Goal: Task Accomplishment & Management: Manage account settings

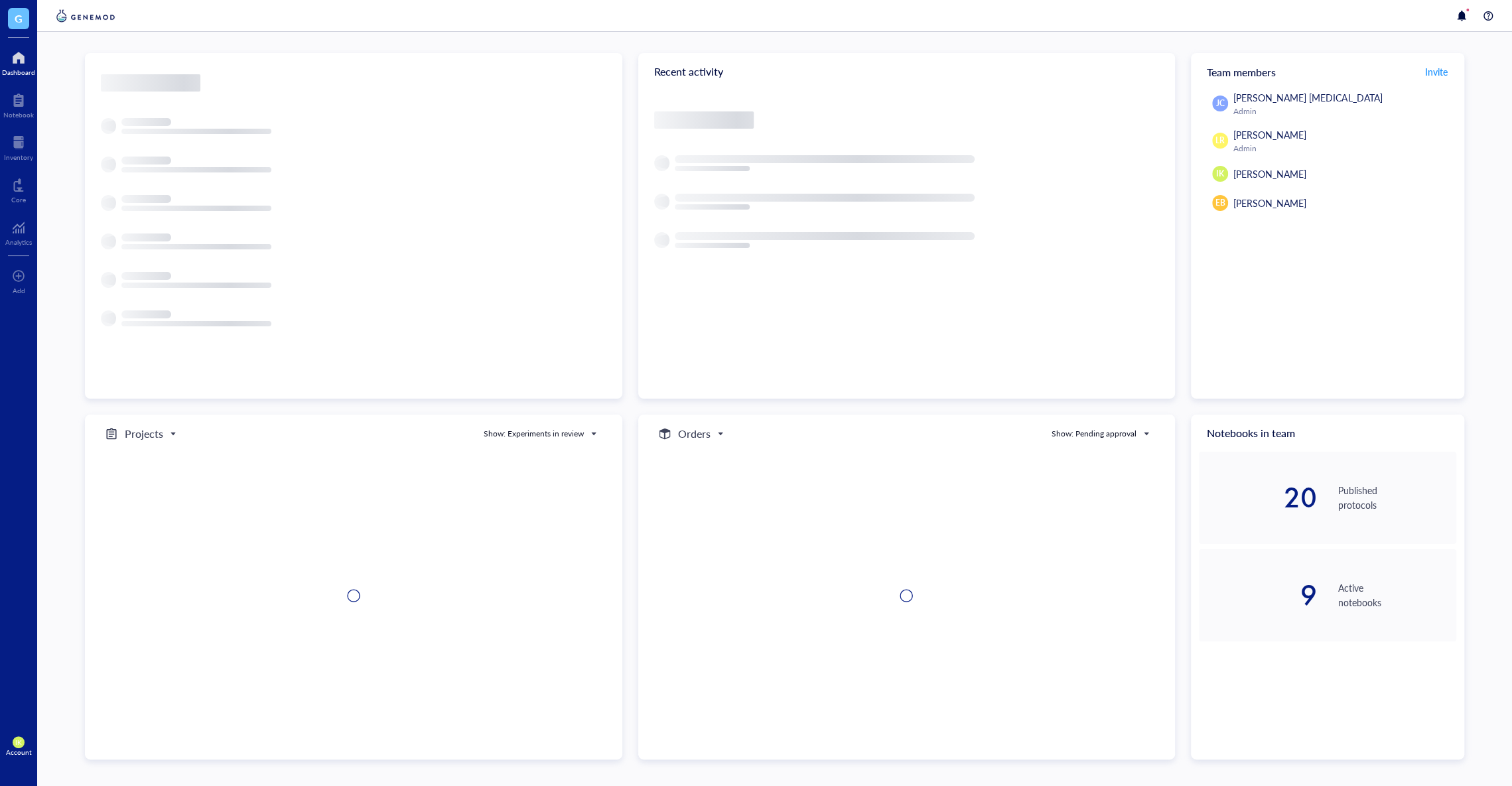
click at [16, 747] on span "IK" at bounding box center [18, 742] width 12 height 12
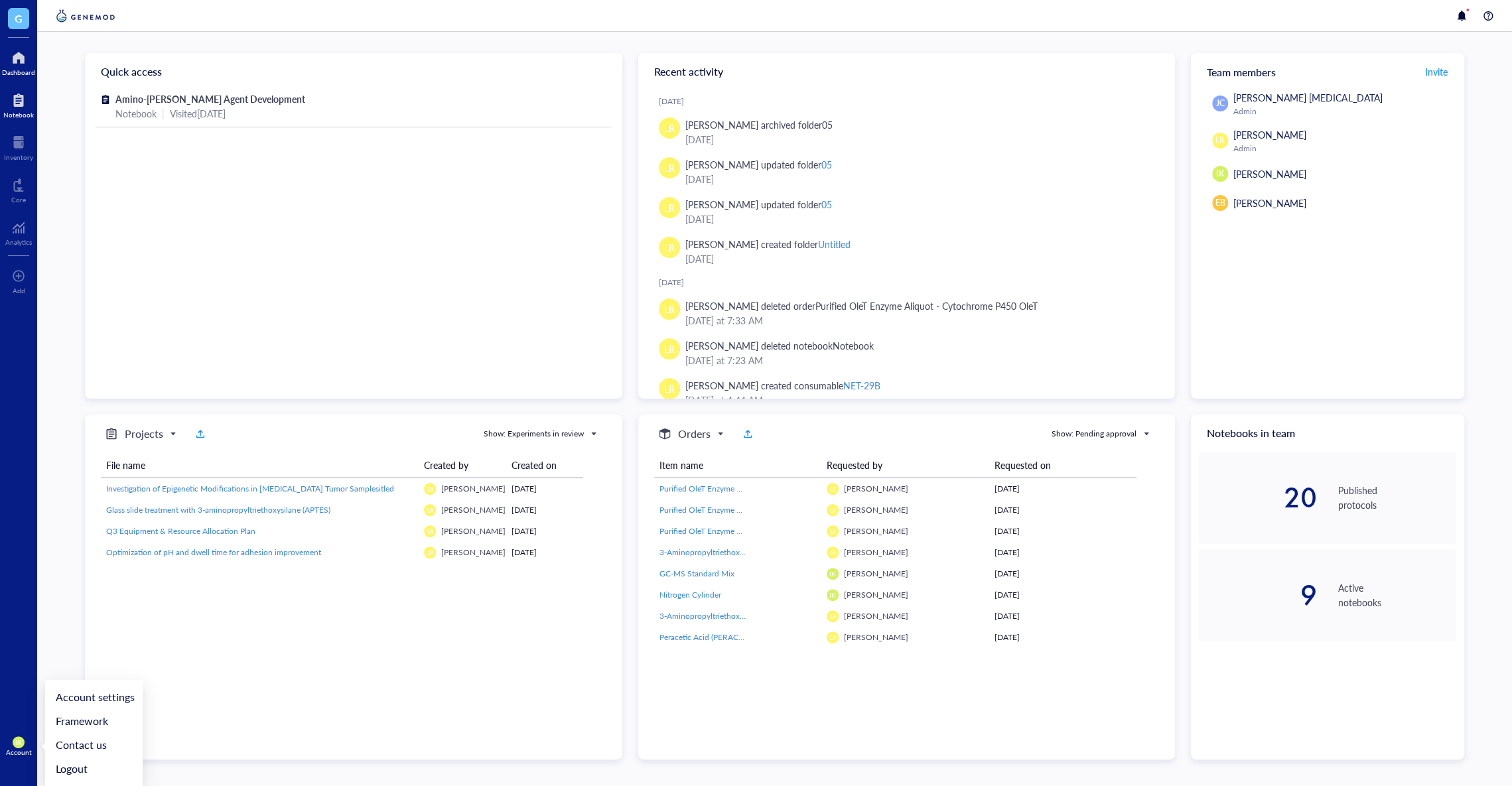
click at [14, 112] on div "Notebook" at bounding box center [18, 115] width 31 height 8
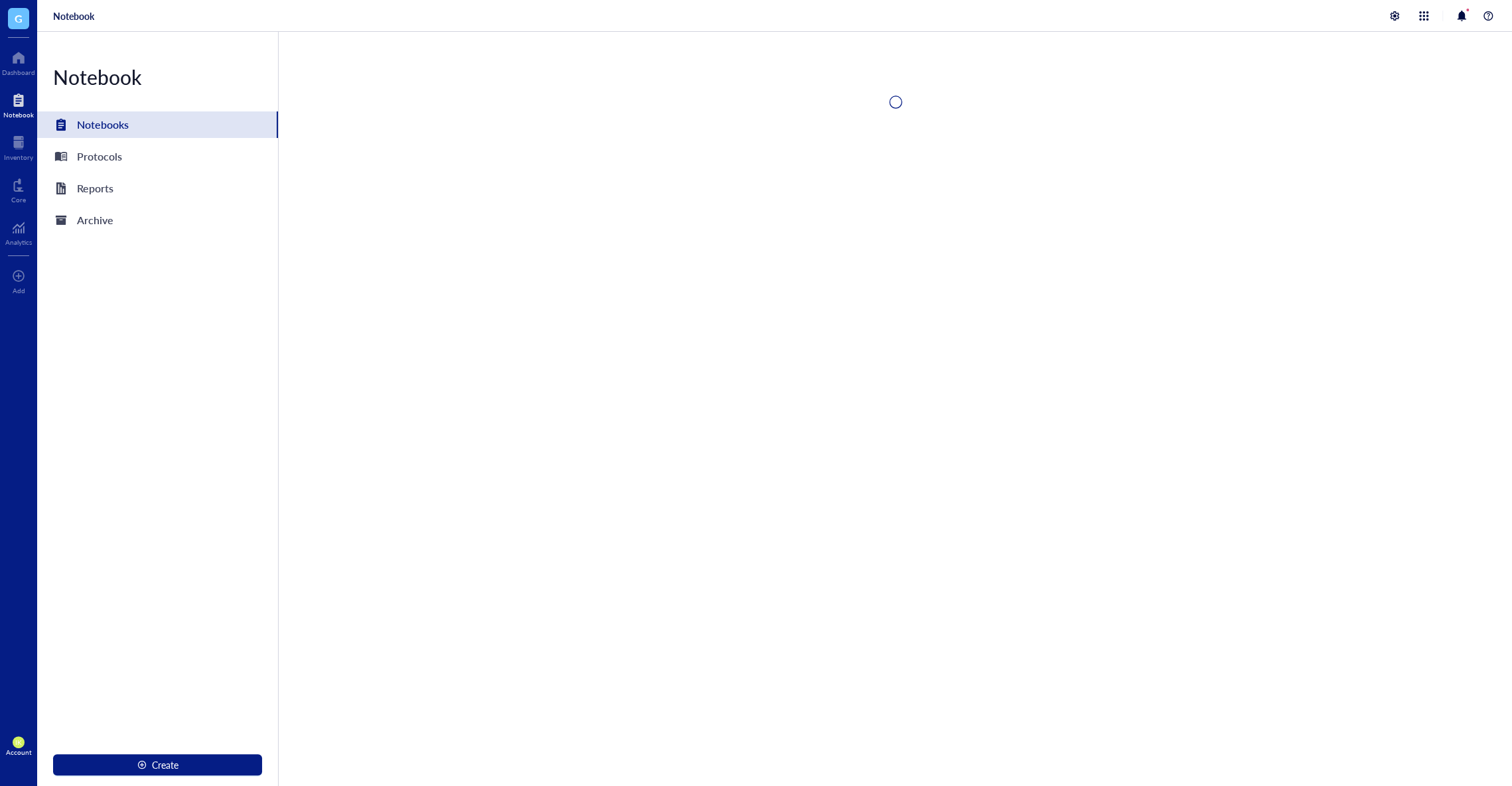
click at [23, 22] on span "G" at bounding box center [18, 18] width 21 height 21
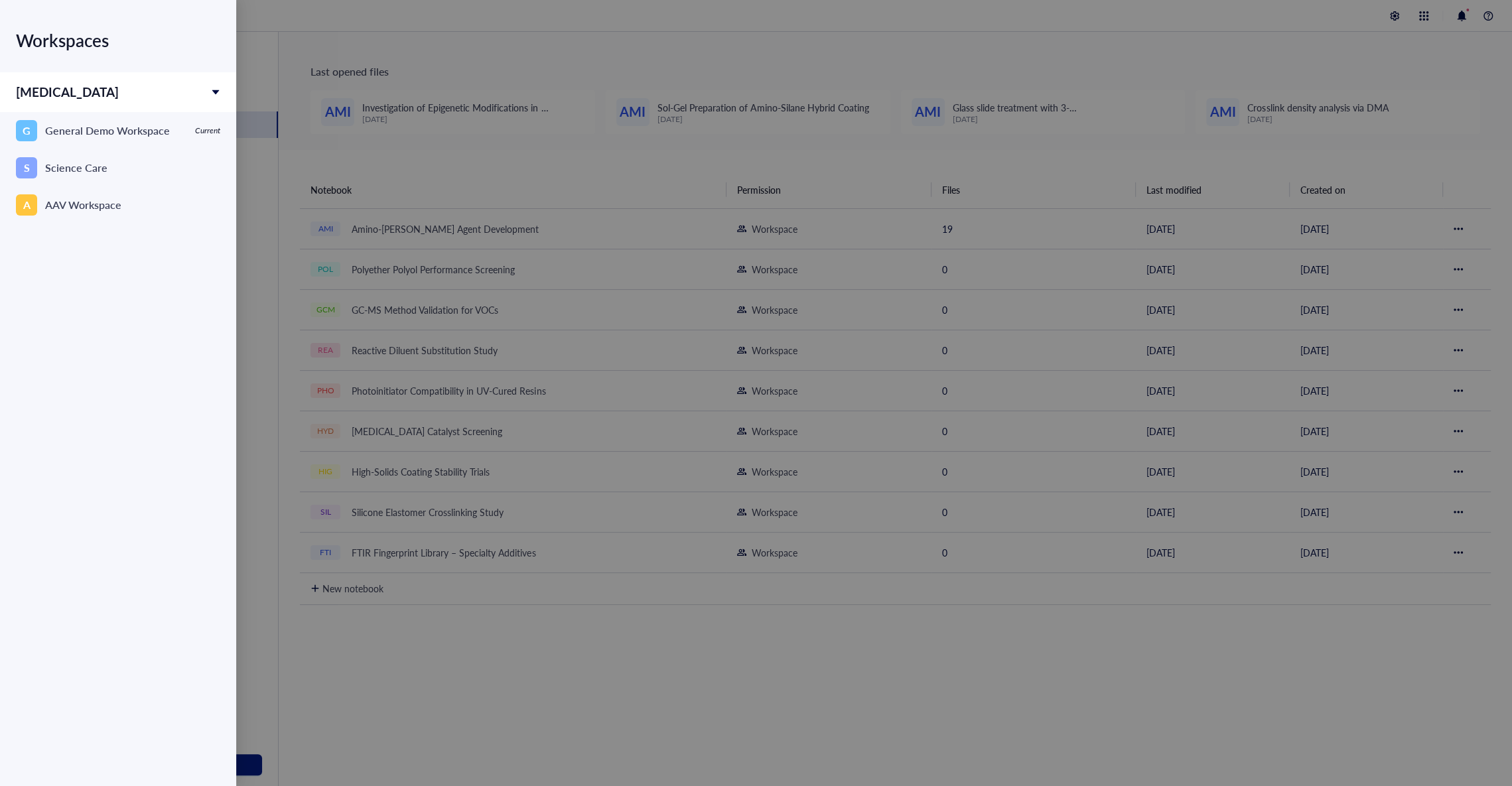
click at [434, 202] on div at bounding box center [756, 393] width 1512 height 786
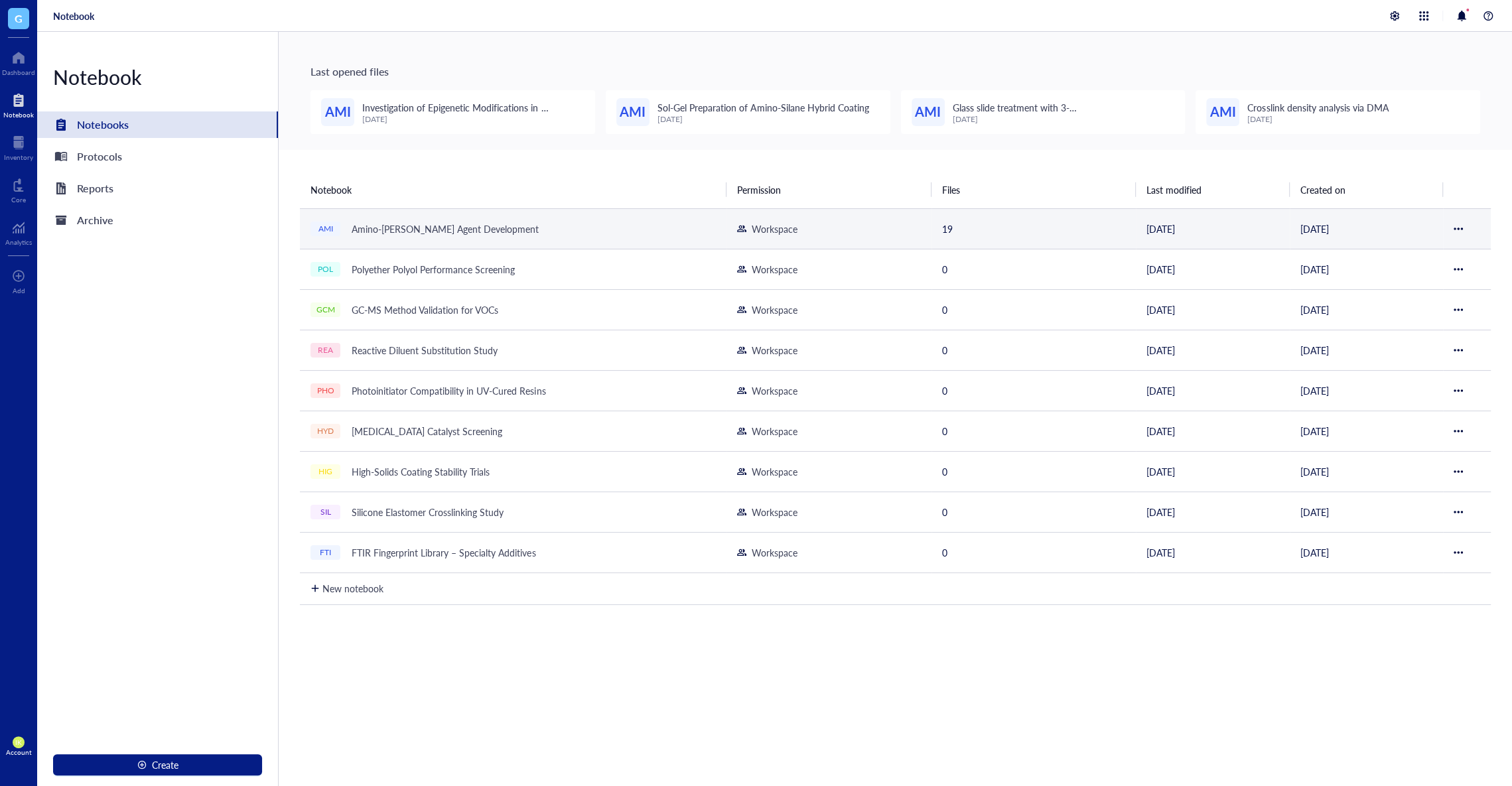
click at [436, 234] on div "Amino-[PERSON_NAME] Agent Development" at bounding box center [445, 228] width 199 height 18
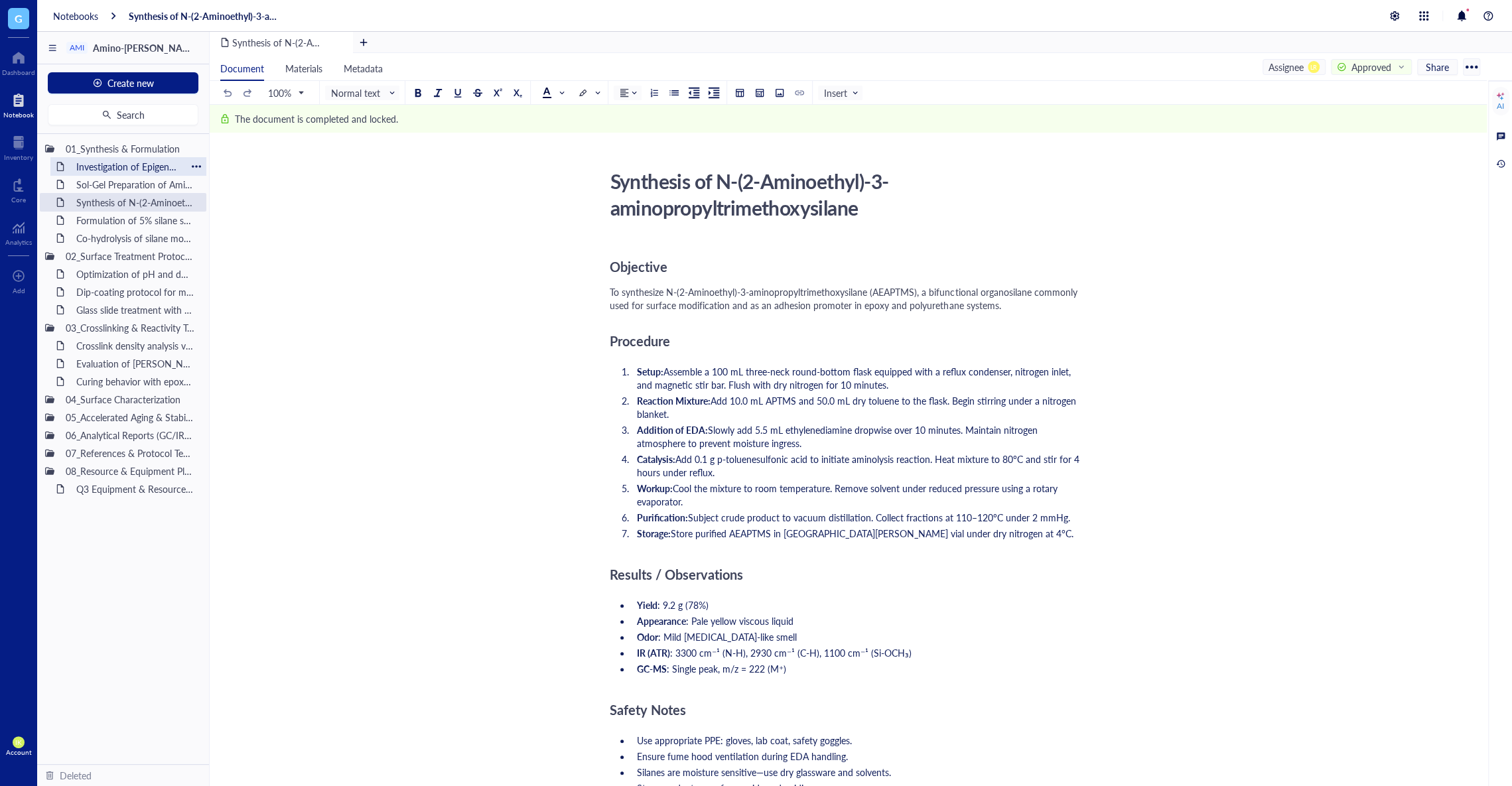
click at [145, 162] on div "Investigation of Epigenetic Modifications in [MEDICAL_DATA] Tumor Samplesitled" at bounding box center [129, 166] width 117 height 18
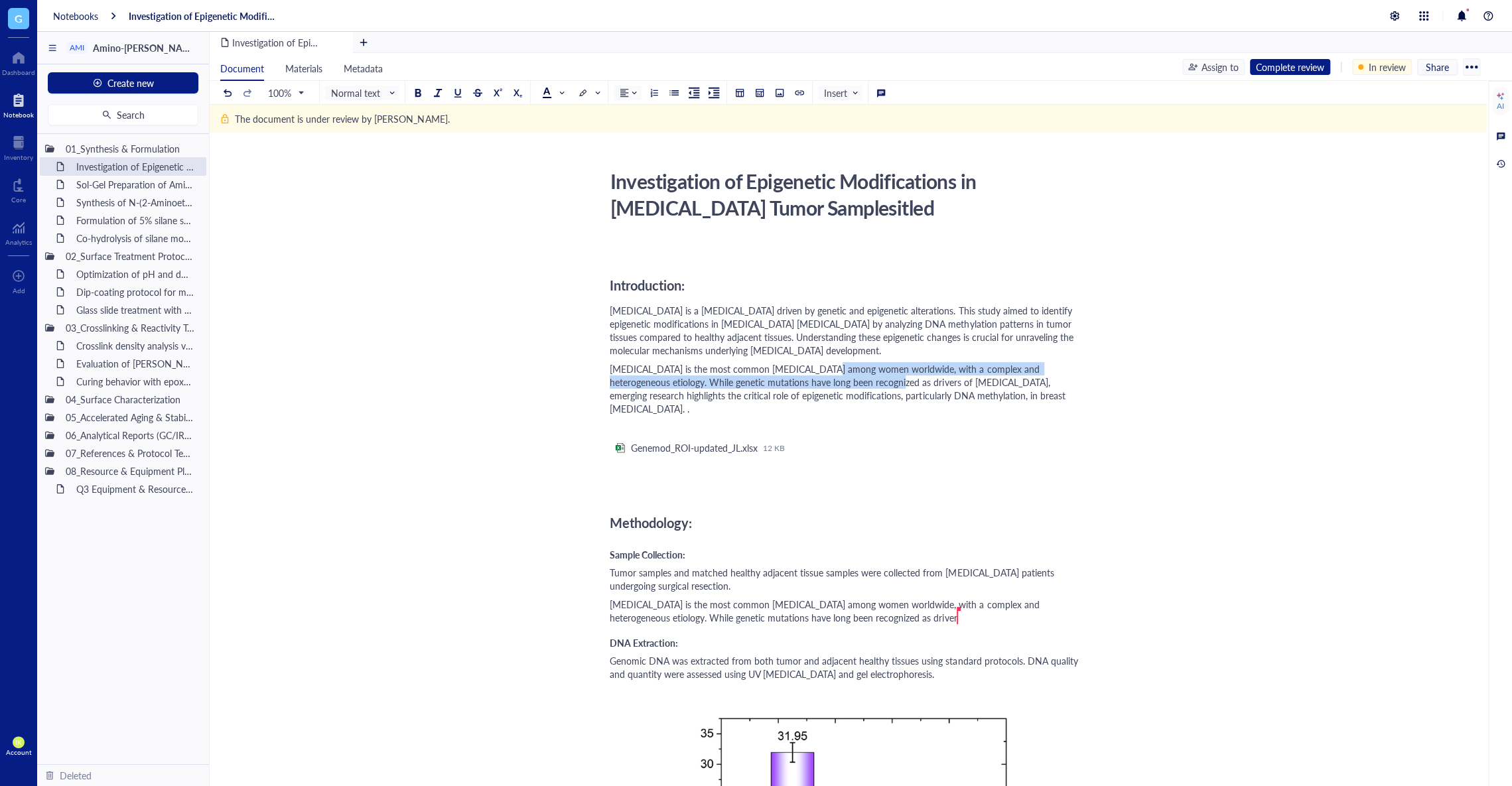
drag, startPoint x: 819, startPoint y: 371, endPoint x: 842, endPoint y: 377, distance: 23.8
click at [842, 377] on span "[MEDICAL_DATA] is the most common [MEDICAL_DATA] among women worldwide, with a …" at bounding box center [840, 389] width 458 height 53
click at [1036, 421] on div "﻿ Type ‘/’ for commands" at bounding box center [846, 428] width 473 height 13
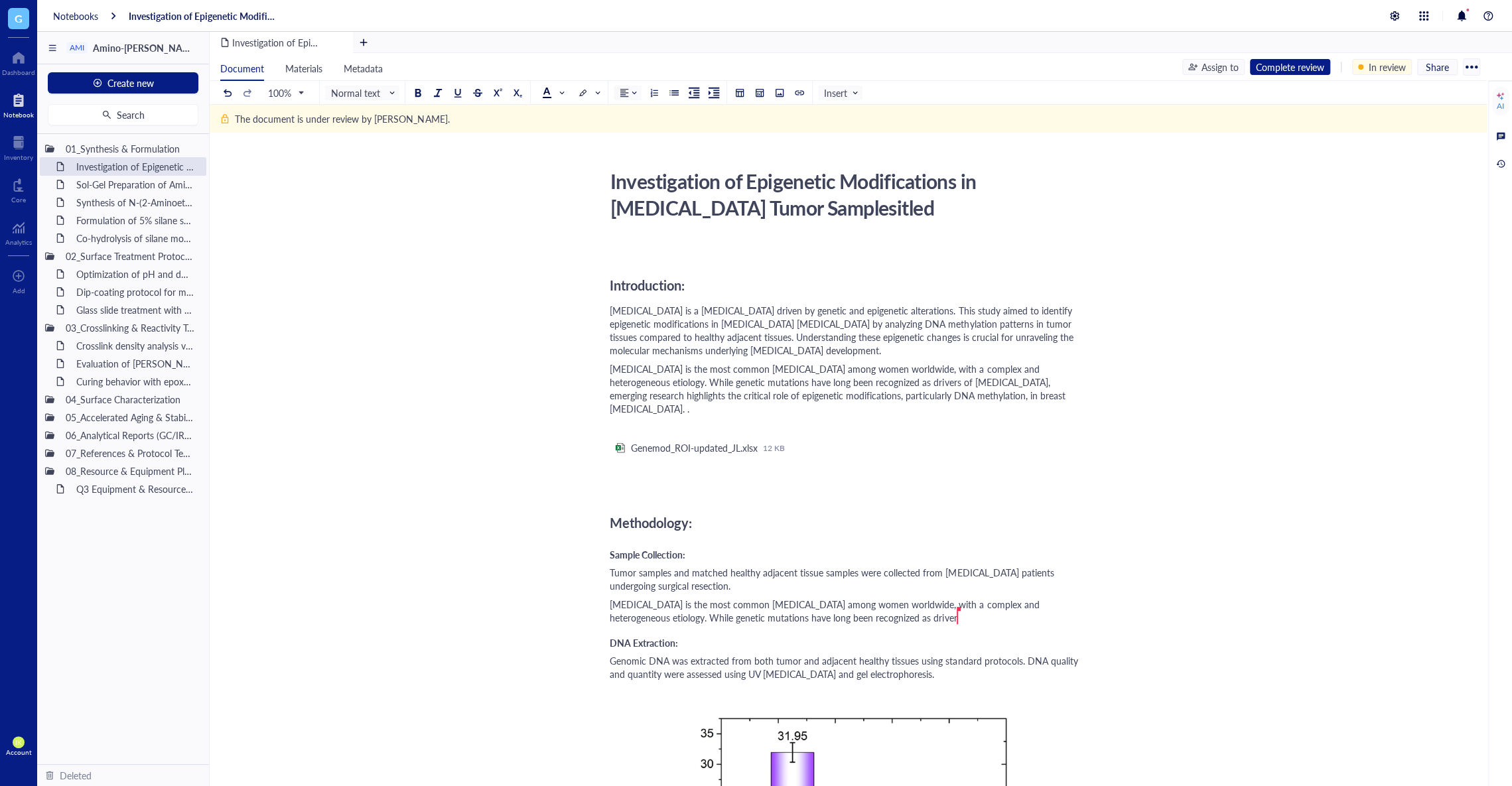
click at [1290, 68] on div "Complete review" at bounding box center [1290, 67] width 69 height 14
click at [1305, 88] on div "Approve" at bounding box center [1292, 89] width 34 height 14
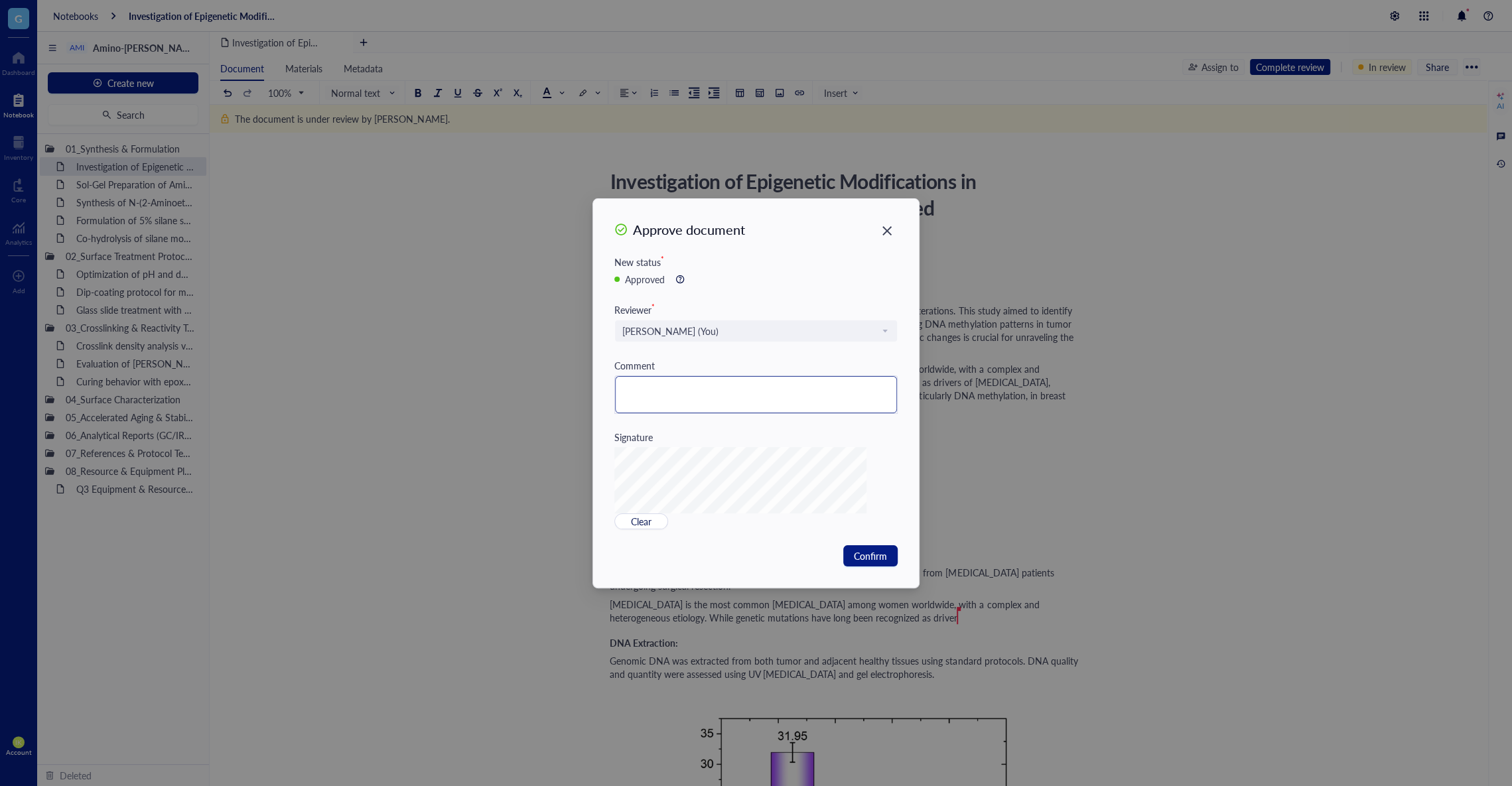
click at [810, 399] on textarea at bounding box center [756, 394] width 282 height 37
click at [808, 443] on div "Signature" at bounding box center [756, 436] width 284 height 14
click at [862, 553] on span "Confirm" at bounding box center [870, 556] width 33 height 14
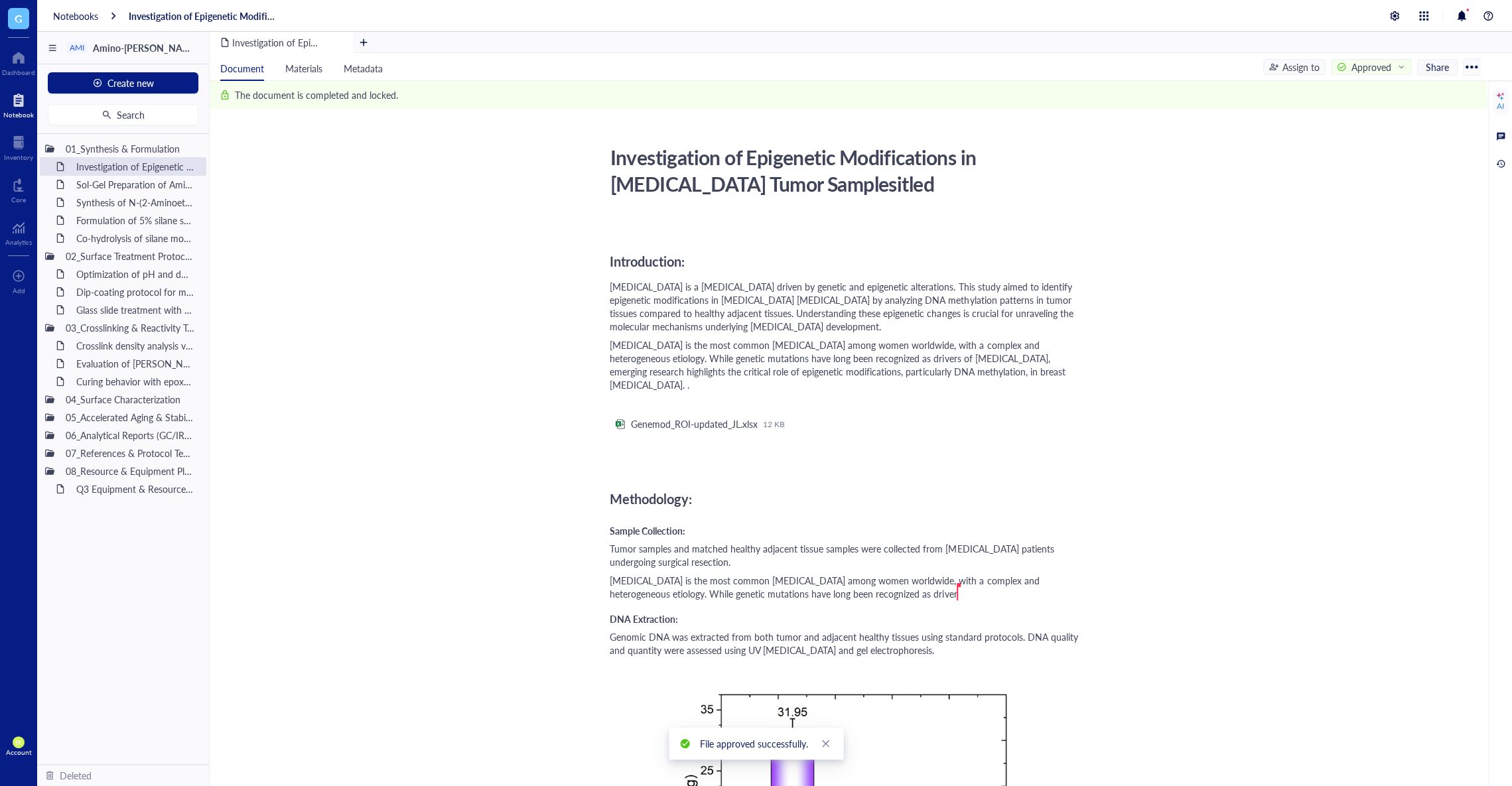
click at [1384, 66] on div "Approved" at bounding box center [1372, 67] width 40 height 14
click at [1385, 87] on span "View signature" at bounding box center [1382, 89] width 79 height 14
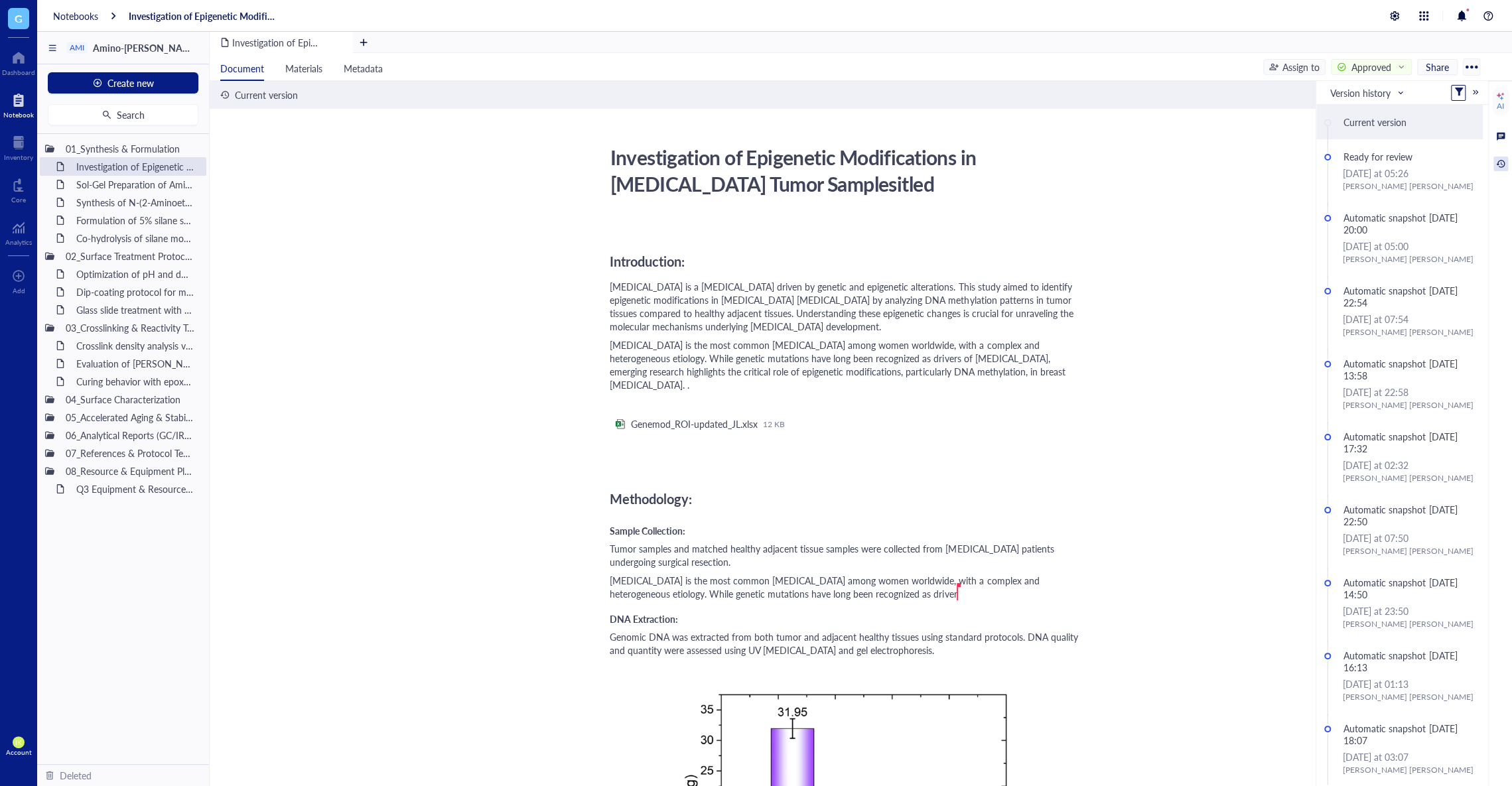
click at [1395, 63] on div "Approved" at bounding box center [1372, 67] width 81 height 16
click at [1370, 88] on span "View signature" at bounding box center [1382, 89] width 79 height 14
click at [1376, 71] on div "Approved" at bounding box center [1372, 67] width 40 height 14
click at [1362, 89] on span "View signature" at bounding box center [1382, 89] width 79 height 14
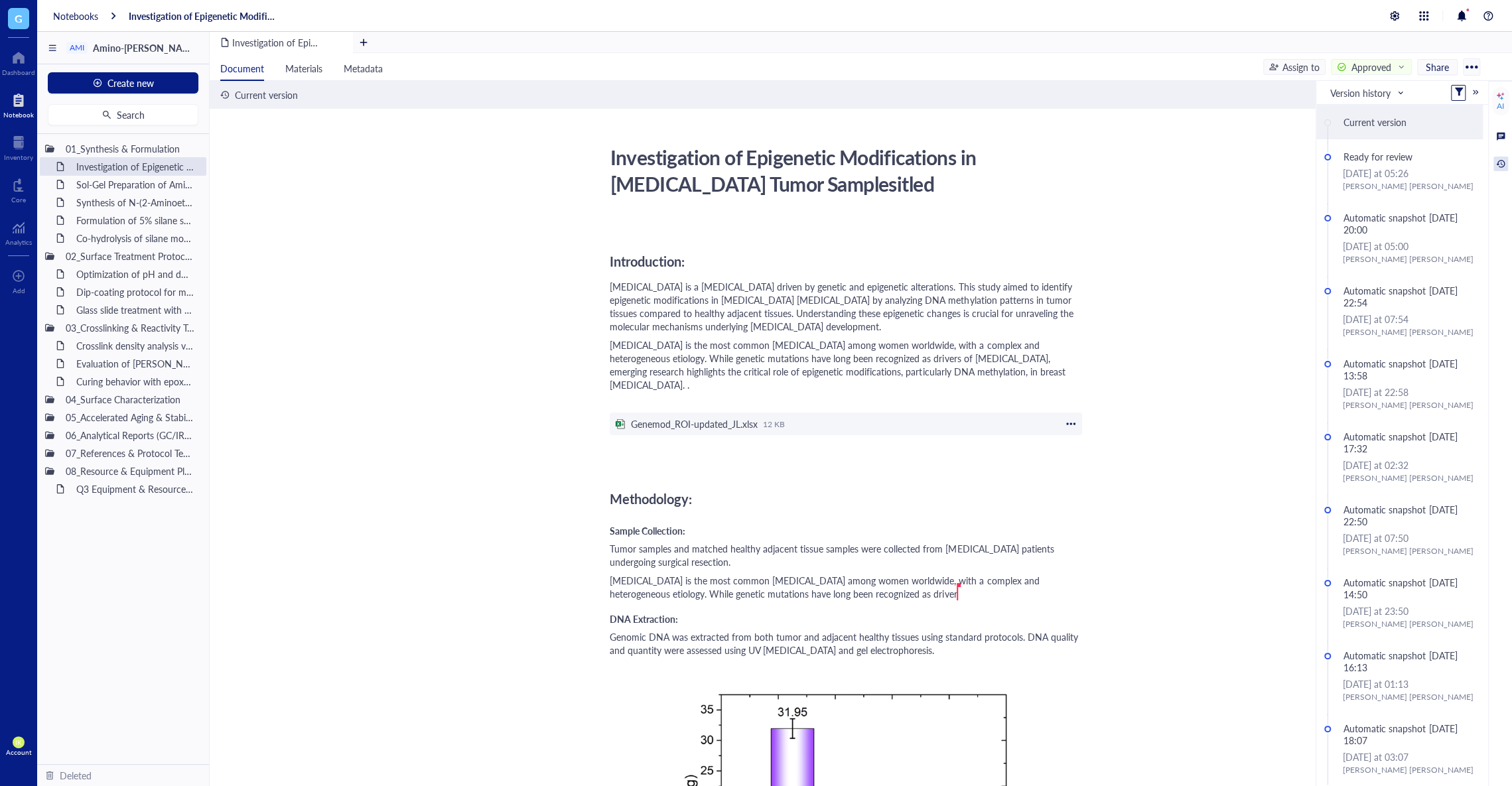
click at [892, 413] on div "Genemod_ROI-updated_JL.xlsx 12 KB" at bounding box center [846, 424] width 473 height 23
click at [1374, 62] on div "Approved" at bounding box center [1372, 67] width 40 height 14
click at [1371, 118] on div "Withdraw approval" at bounding box center [1382, 117] width 79 height 14
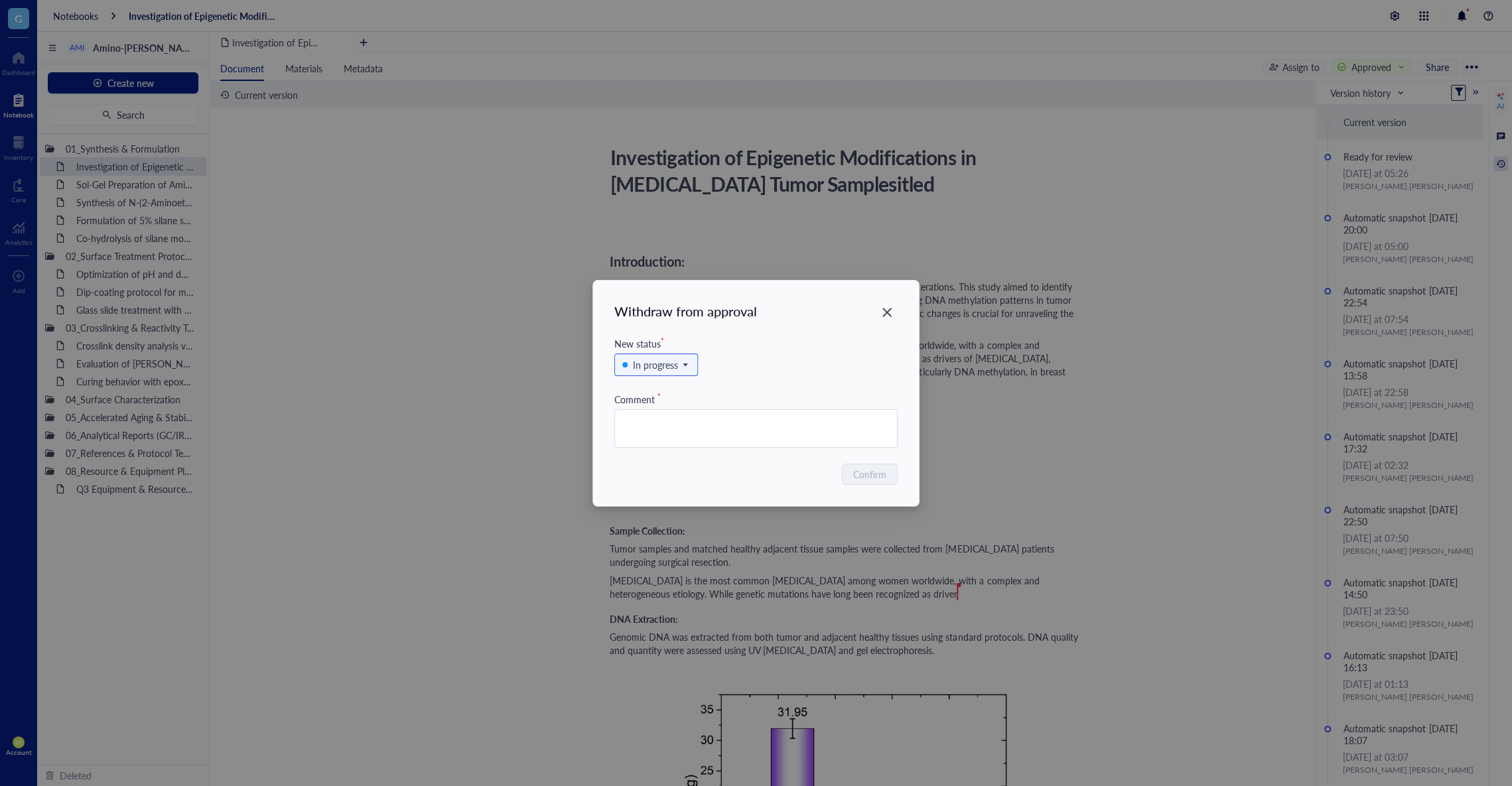
click at [791, 446] on div at bounding box center [756, 429] width 284 height 38
click at [791, 467] on div "Confirm" at bounding box center [756, 475] width 284 height 21
click at [681, 380] on div "In progress" at bounding box center [756, 372] width 284 height 41
click at [686, 371] on span "In progress" at bounding box center [655, 365] width 65 height 14
drag, startPoint x: 686, startPoint y: 418, endPoint x: 762, endPoint y: 427, distance: 76.5
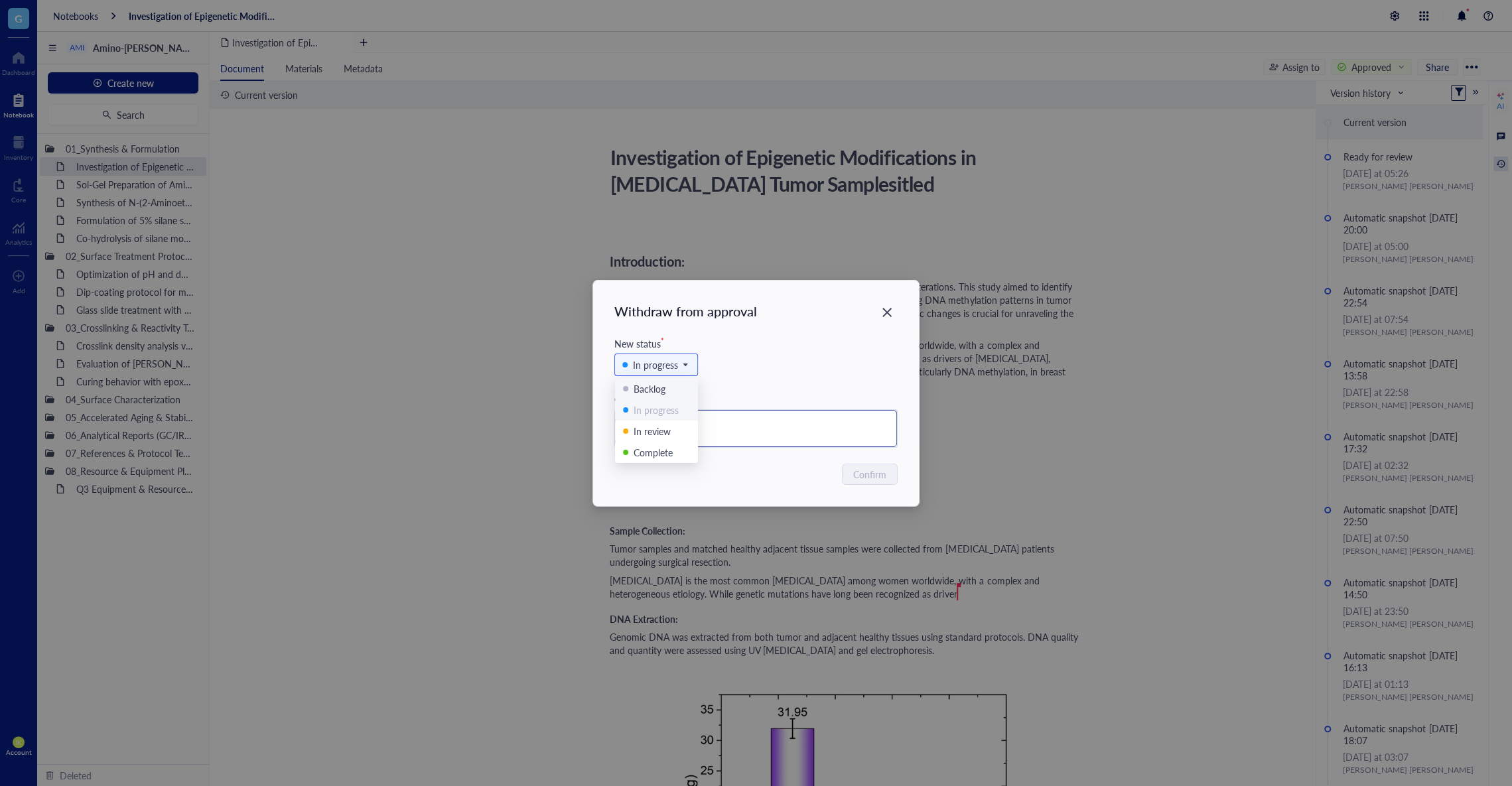
click at [762, 426] on div "New status * In progress Backlog In progress In review Complete Comment *" at bounding box center [756, 392] width 284 height 112
click at [762, 427] on textarea at bounding box center [756, 428] width 282 height 37
type textarea "d"
type textarea "dd"
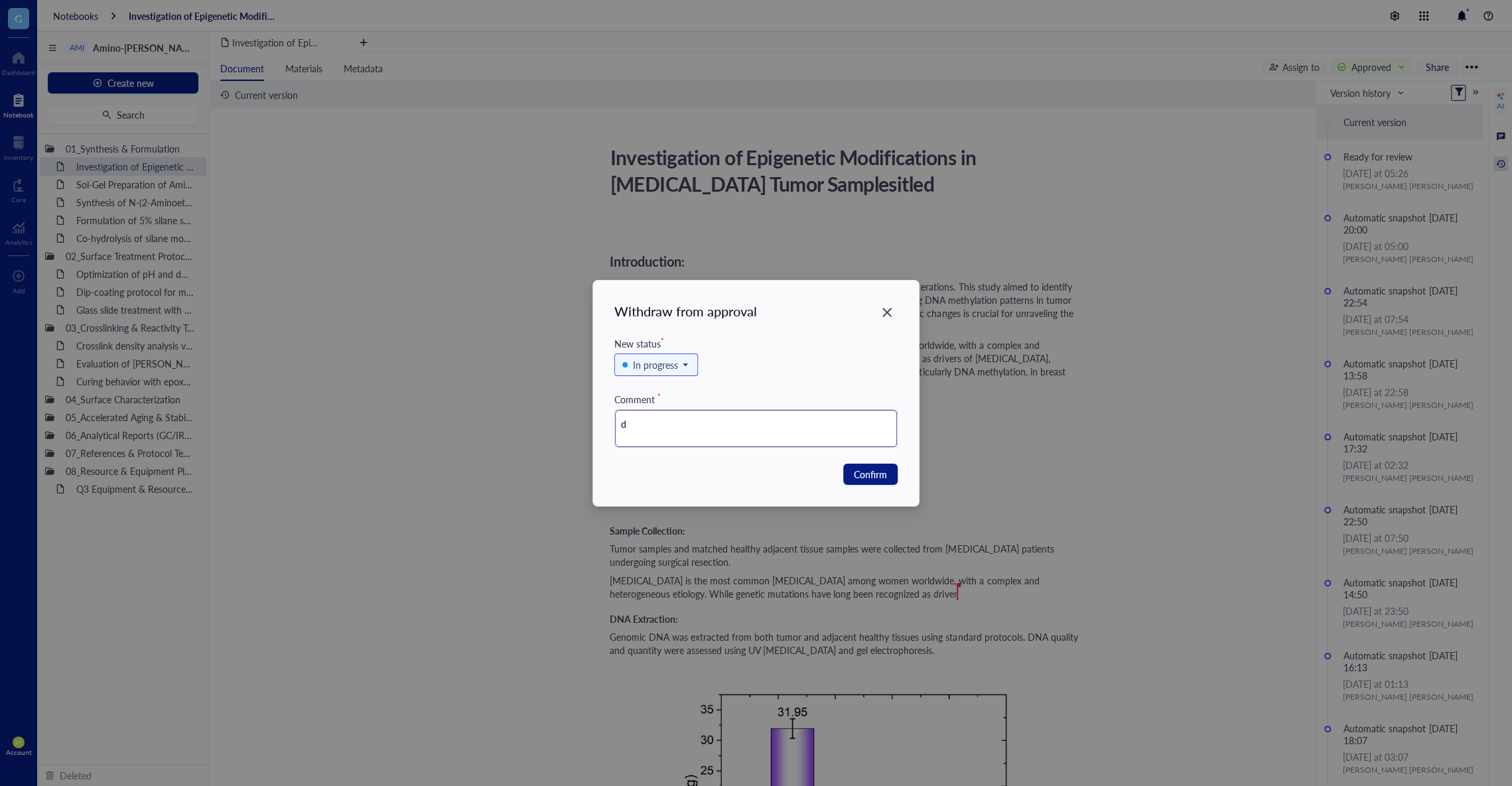
type textarea "dd"
type textarea "d"
type textarea "W"
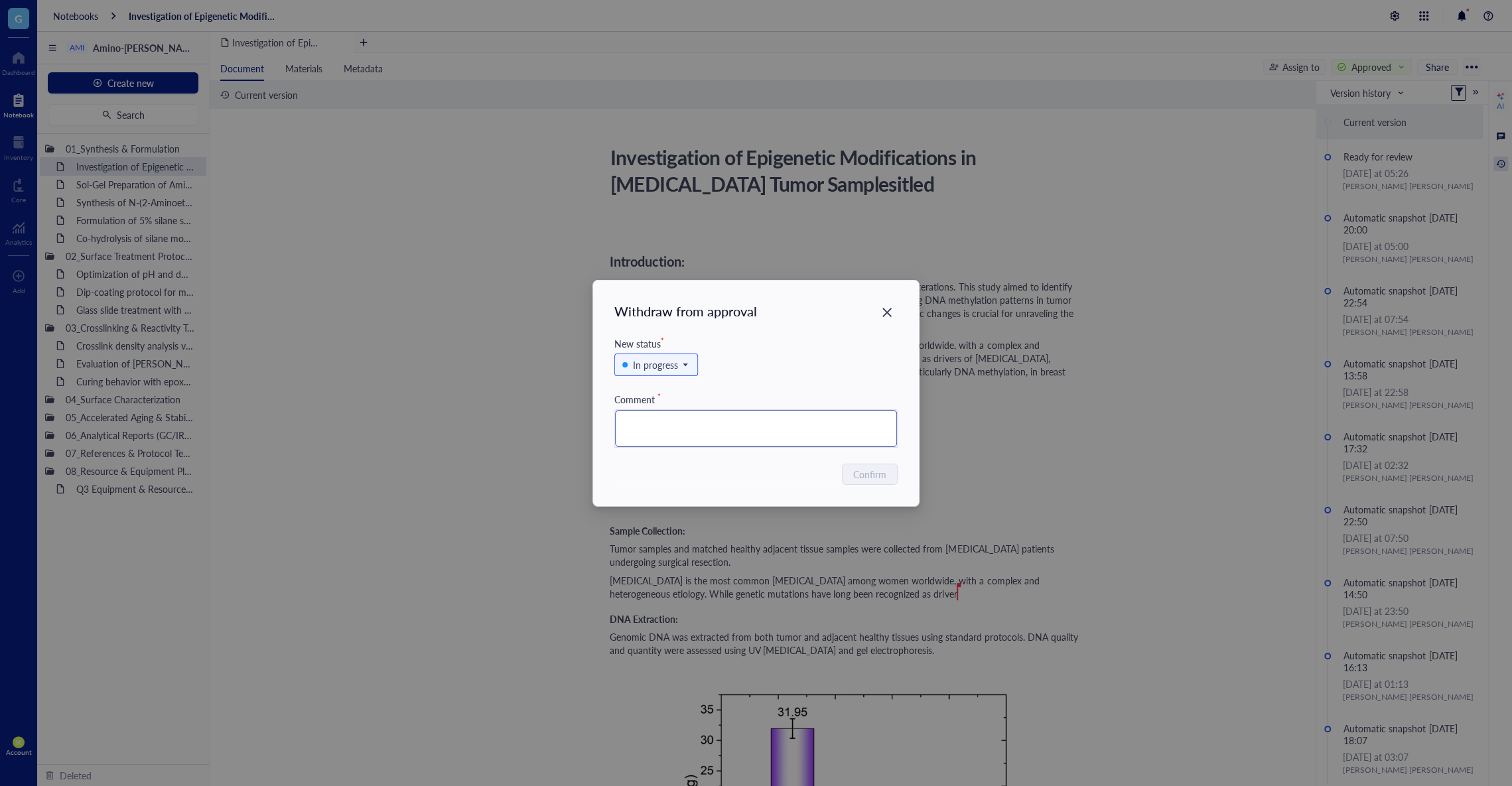
type textarea "R"
type textarea "Re"
type textarea "Red"
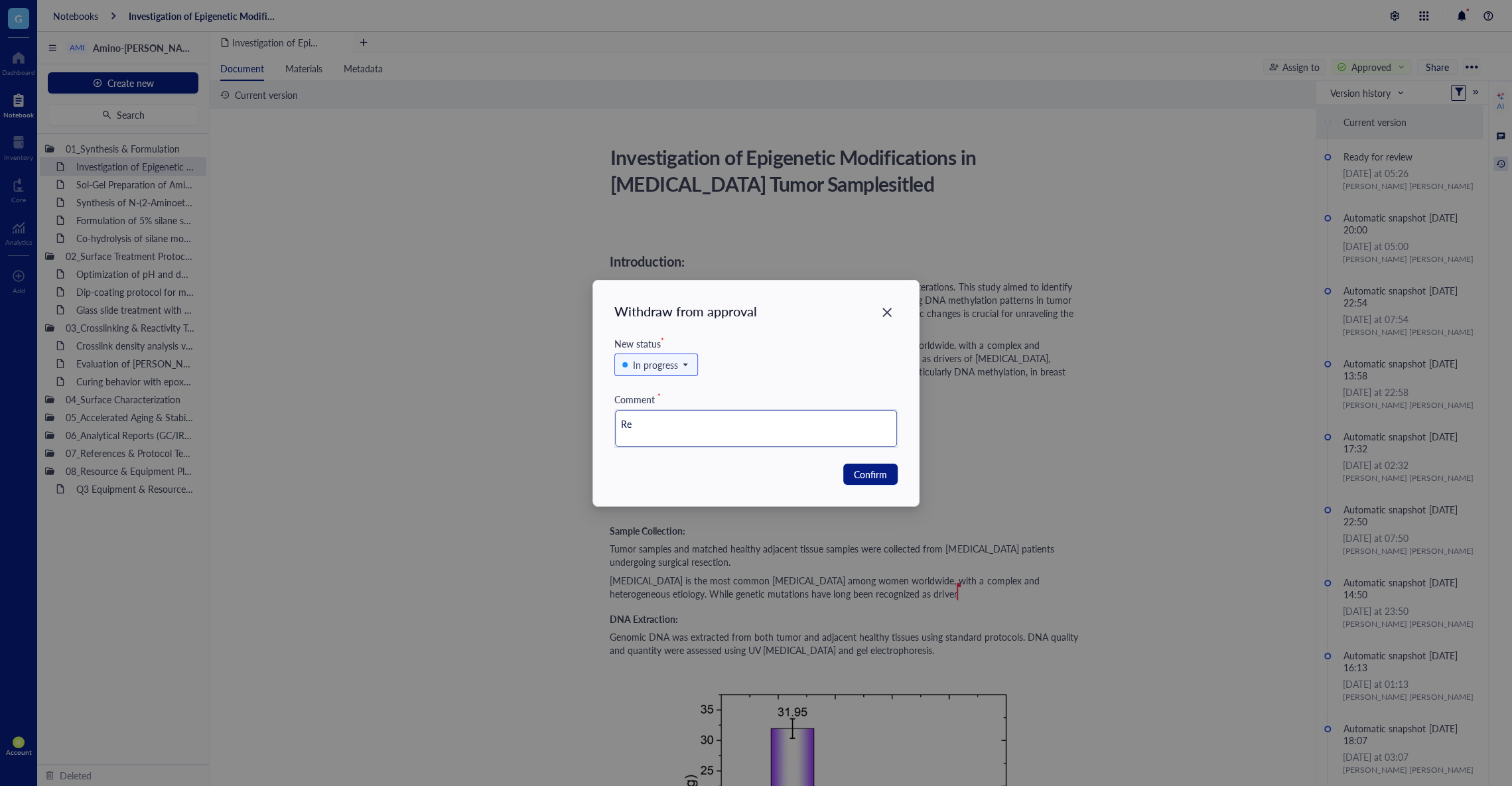
type textarea "Red"
type textarea "Redo"
click at [877, 478] on span "Confirm" at bounding box center [870, 474] width 33 height 14
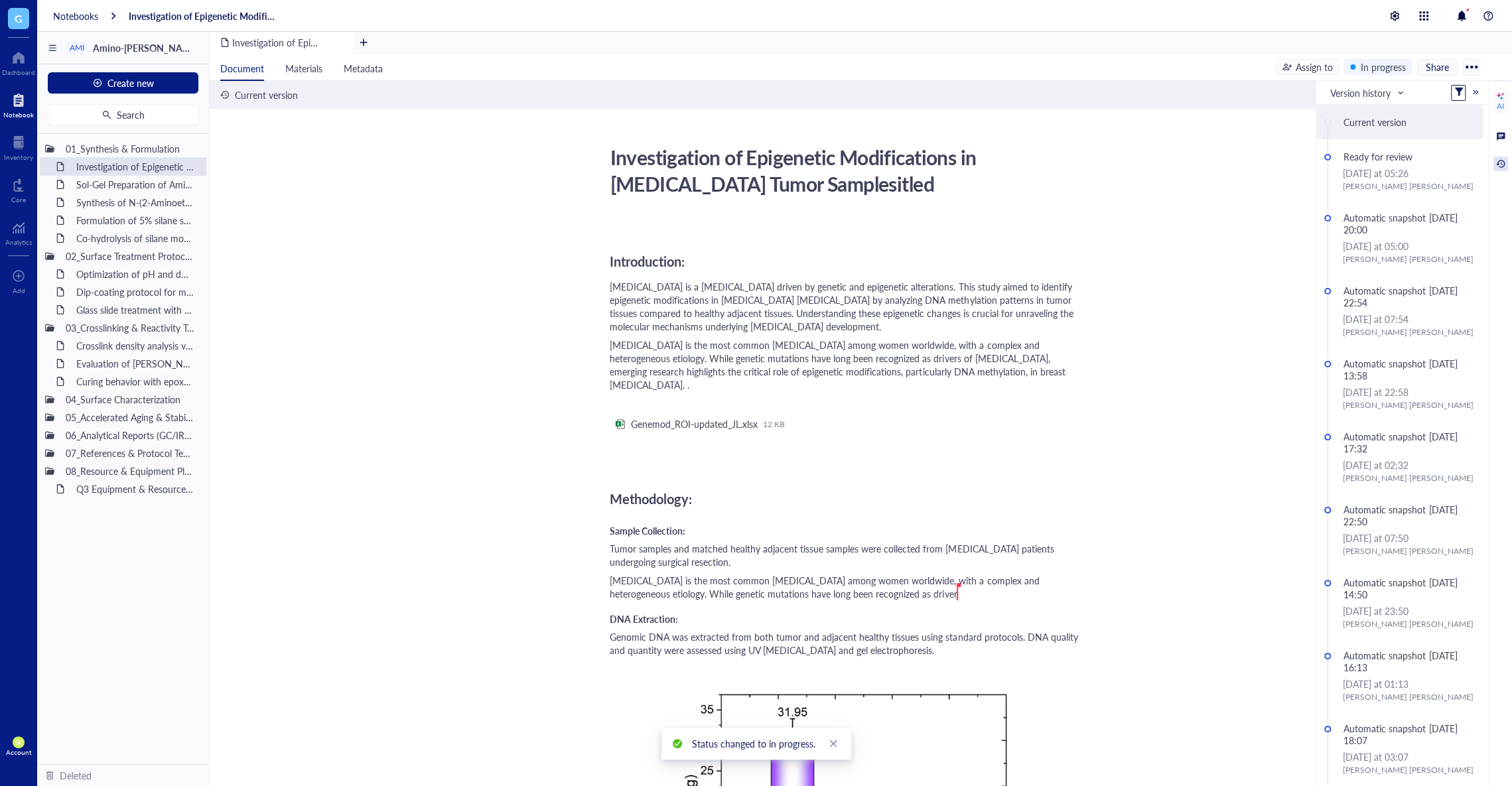
click at [959, 288] on span "[MEDICAL_DATA] is a [MEDICAL_DATA] driven by genetic and epigenetic alterations…" at bounding box center [843, 307] width 466 height 53
